Goal: Book appointment/travel/reservation

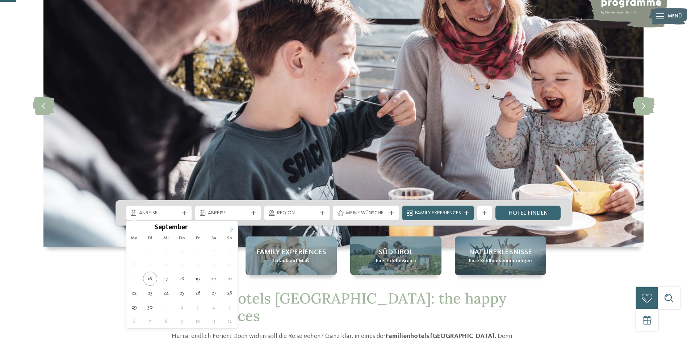
click at [232, 228] on icon at bounding box center [231, 228] width 5 height 5
type input "****"
click at [232, 228] on icon at bounding box center [231, 228] width 5 height 5
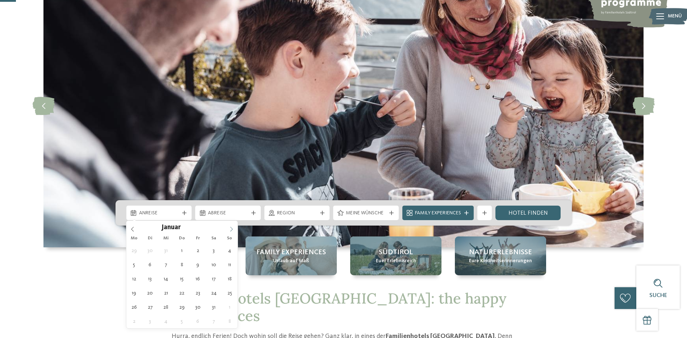
click at [232, 228] on icon at bounding box center [231, 228] width 5 height 5
click at [233, 227] on icon at bounding box center [231, 228] width 5 height 5
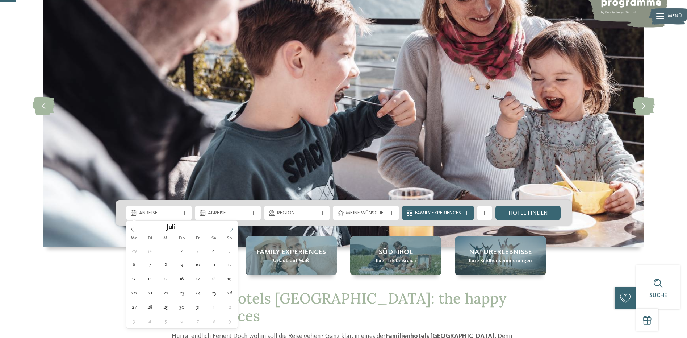
click at [233, 227] on icon at bounding box center [231, 228] width 5 height 5
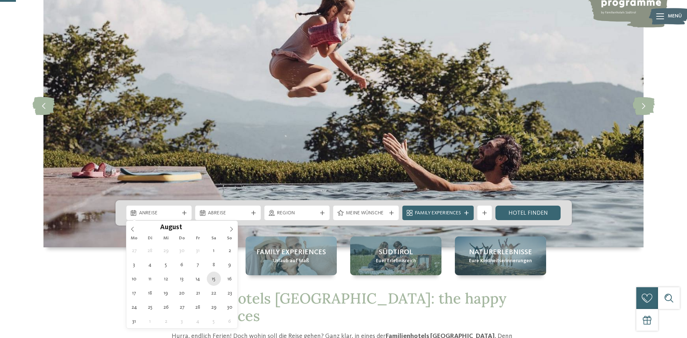
type div "[DATE]"
type input "****"
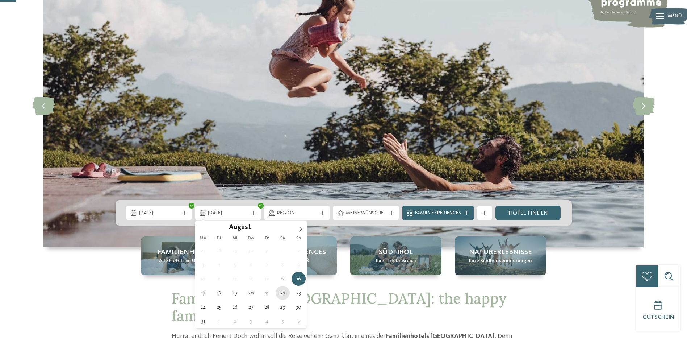
type div "[DATE]"
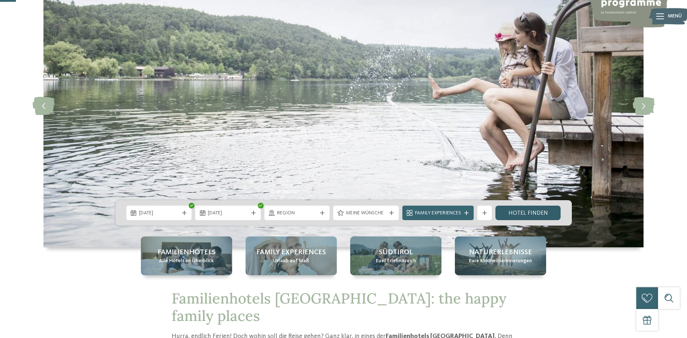
click at [518, 213] on link "Hotel finden" at bounding box center [529, 212] width 66 height 14
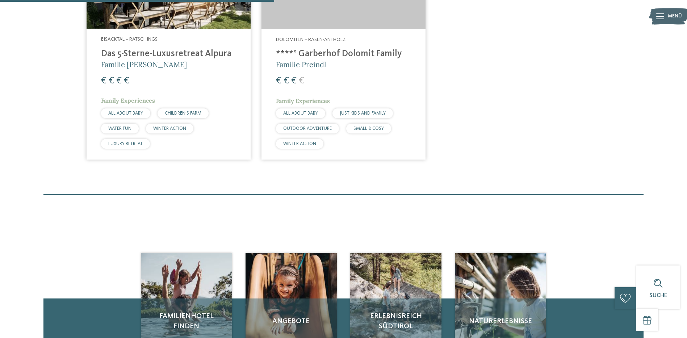
scroll to position [238, 0]
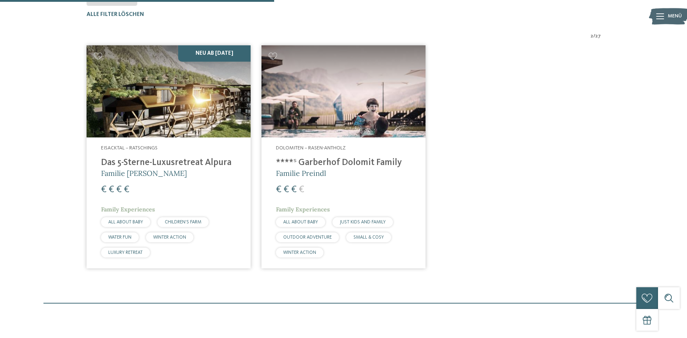
click at [168, 134] on img at bounding box center [169, 91] width 164 height 92
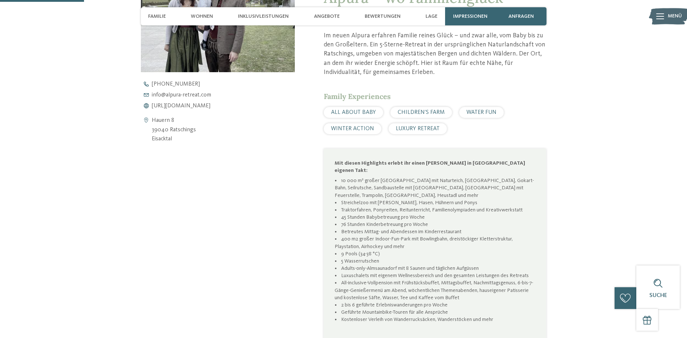
scroll to position [290, 0]
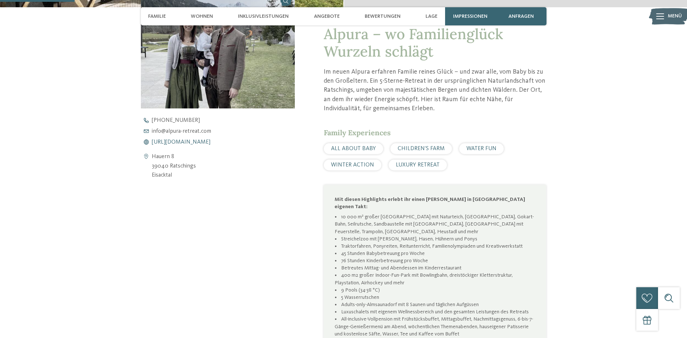
click at [209, 141] on span "https://www.alpura-retreat.com/" at bounding box center [181, 142] width 59 height 6
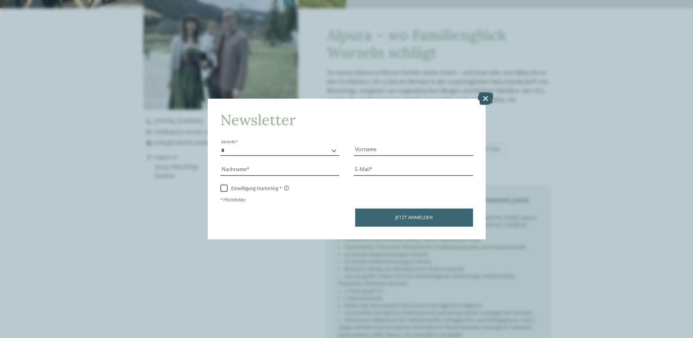
click at [488, 100] on icon at bounding box center [485, 98] width 16 height 13
